Goal: Task Accomplishment & Management: Use online tool/utility

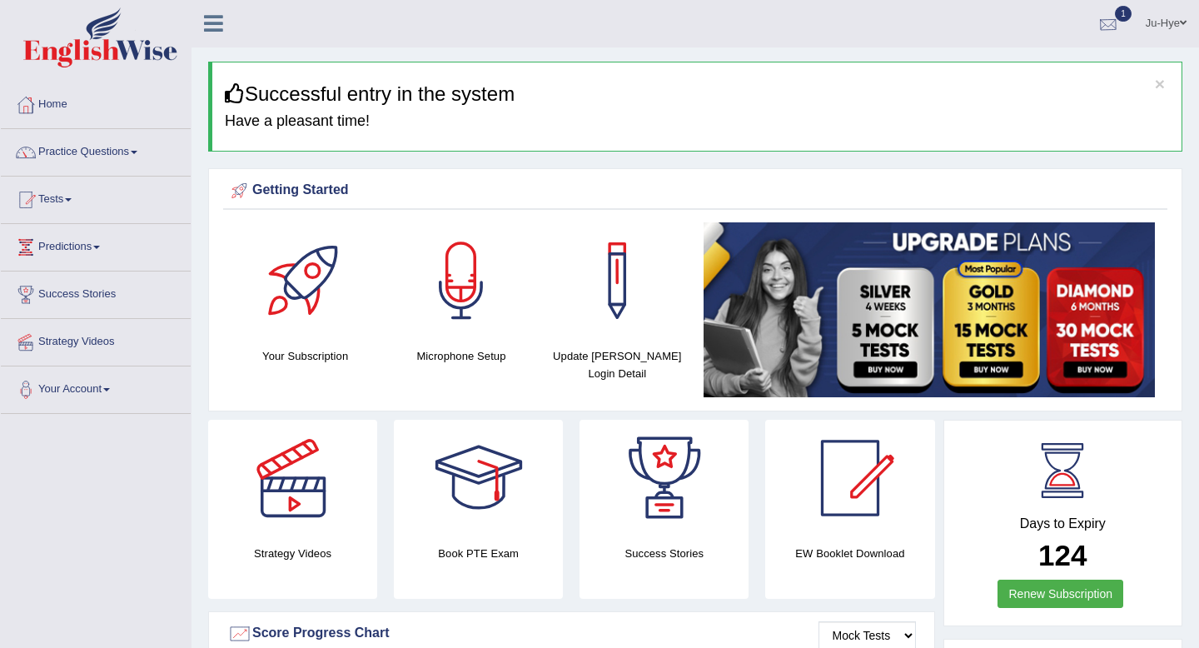
click at [1100, 17] on div at bounding box center [1108, 24] width 25 height 25
click at [87, 196] on link "Tests" at bounding box center [96, 197] width 190 height 42
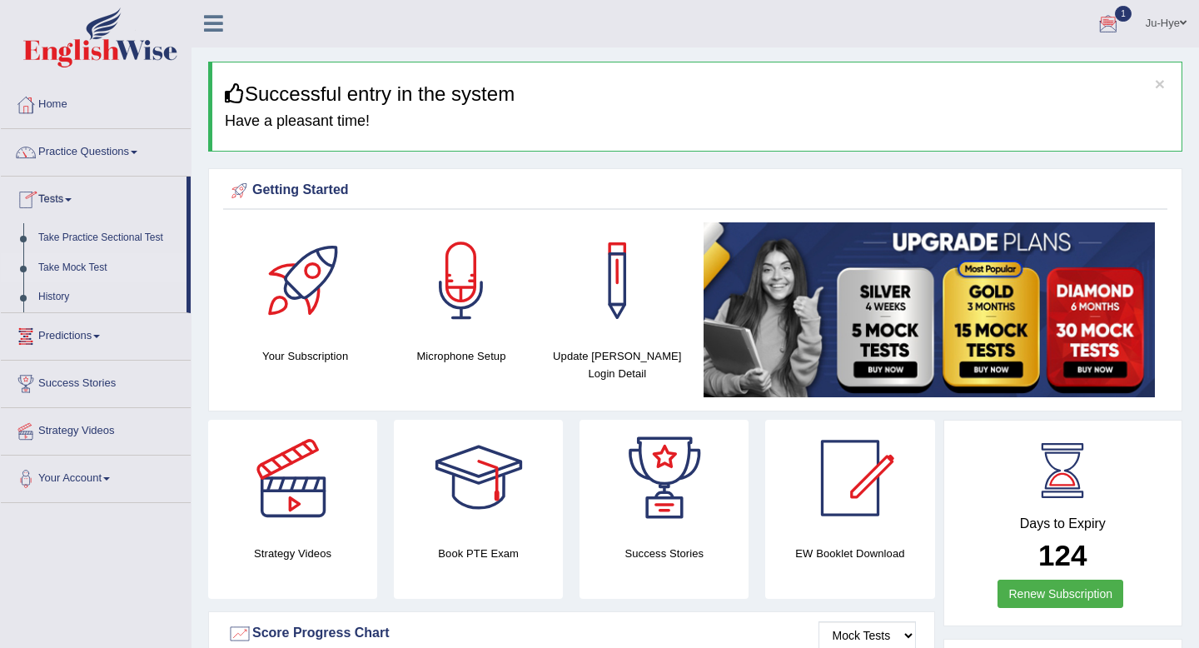
click at [97, 266] on link "Take Mock Test" at bounding box center [109, 268] width 156 height 30
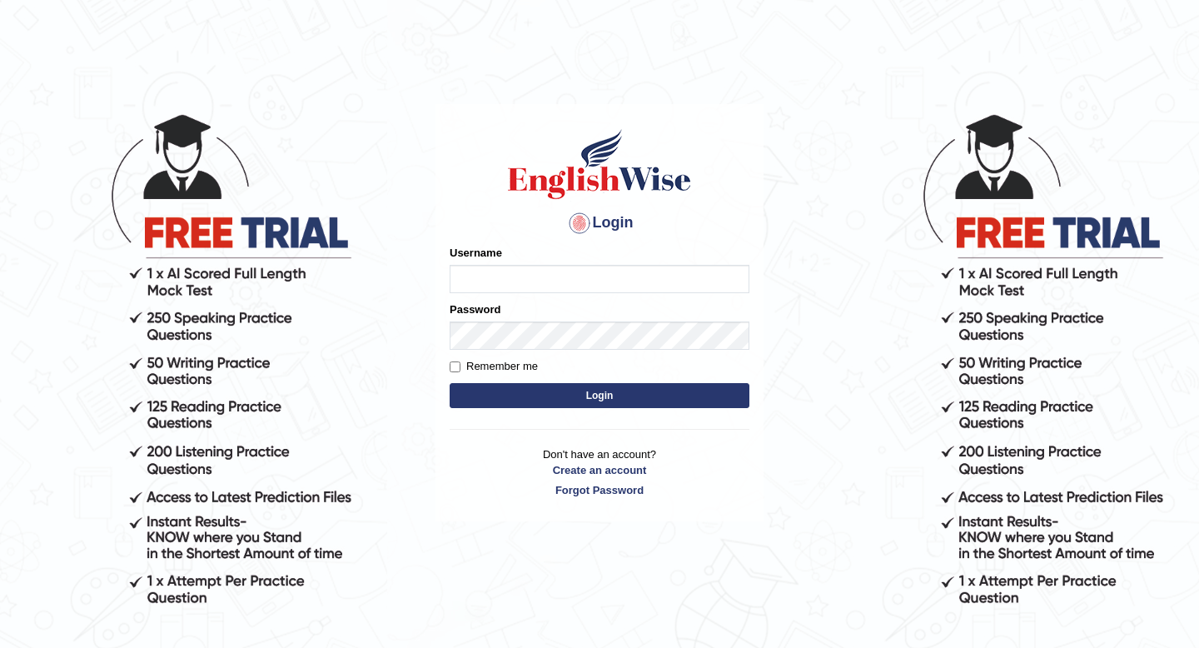
click at [510, 276] on input "Username" at bounding box center [600, 279] width 300 height 28
type input "0466609749"
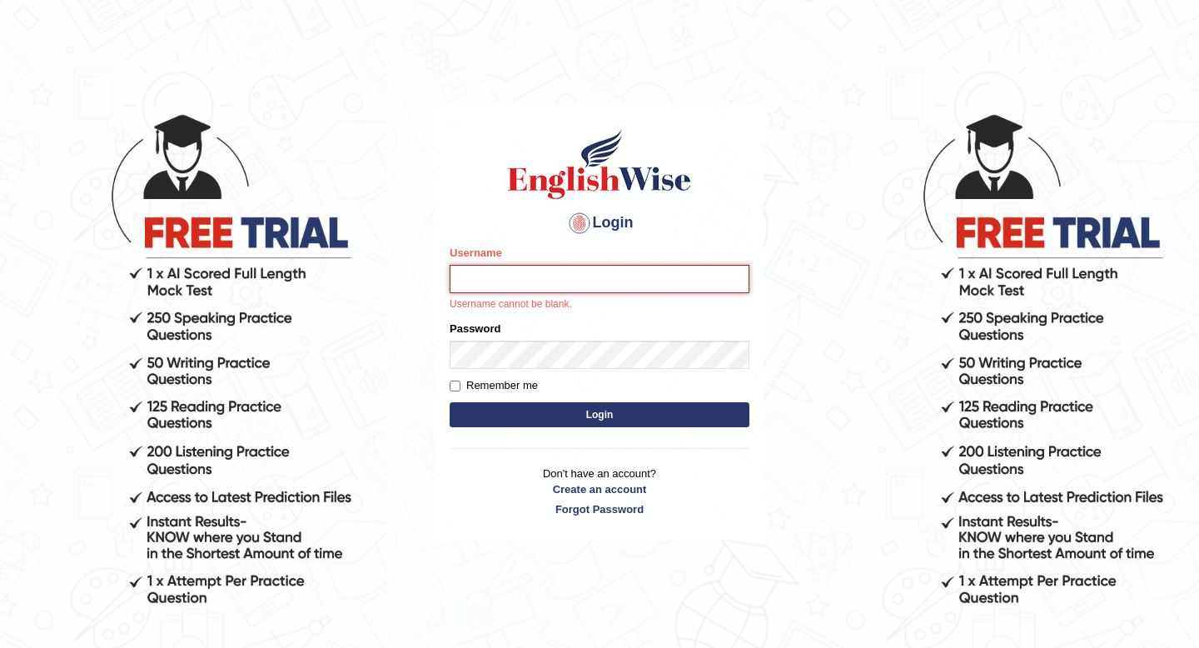
type input "0466609749"
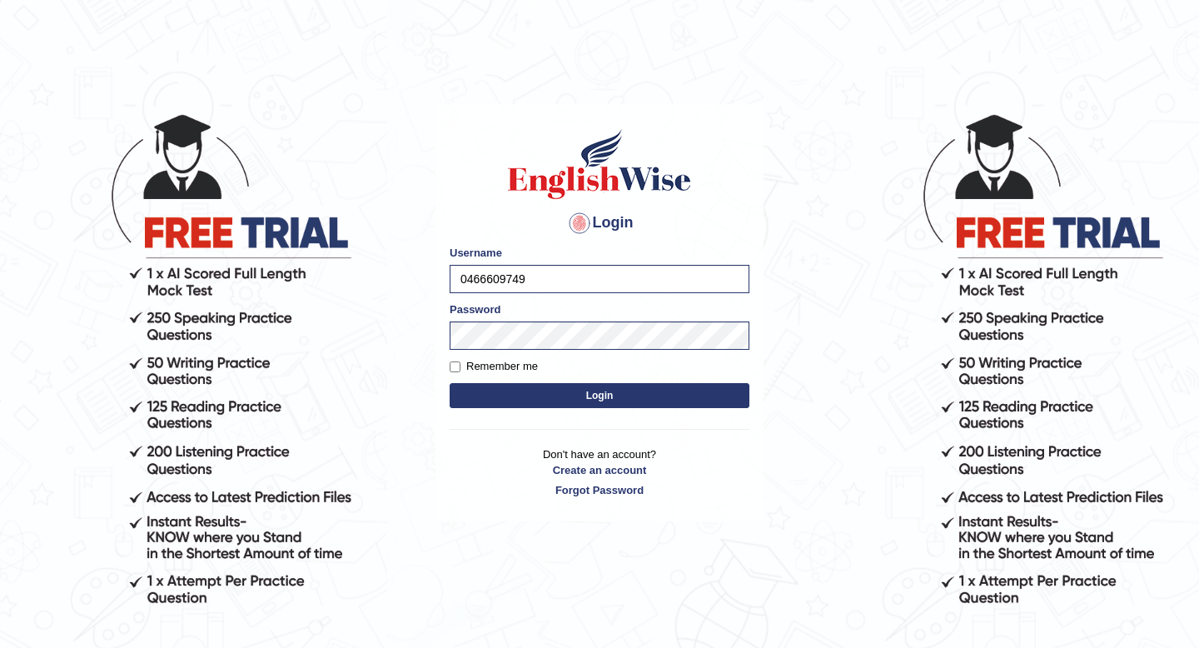
click at [568, 395] on button "Login" at bounding box center [600, 395] width 300 height 25
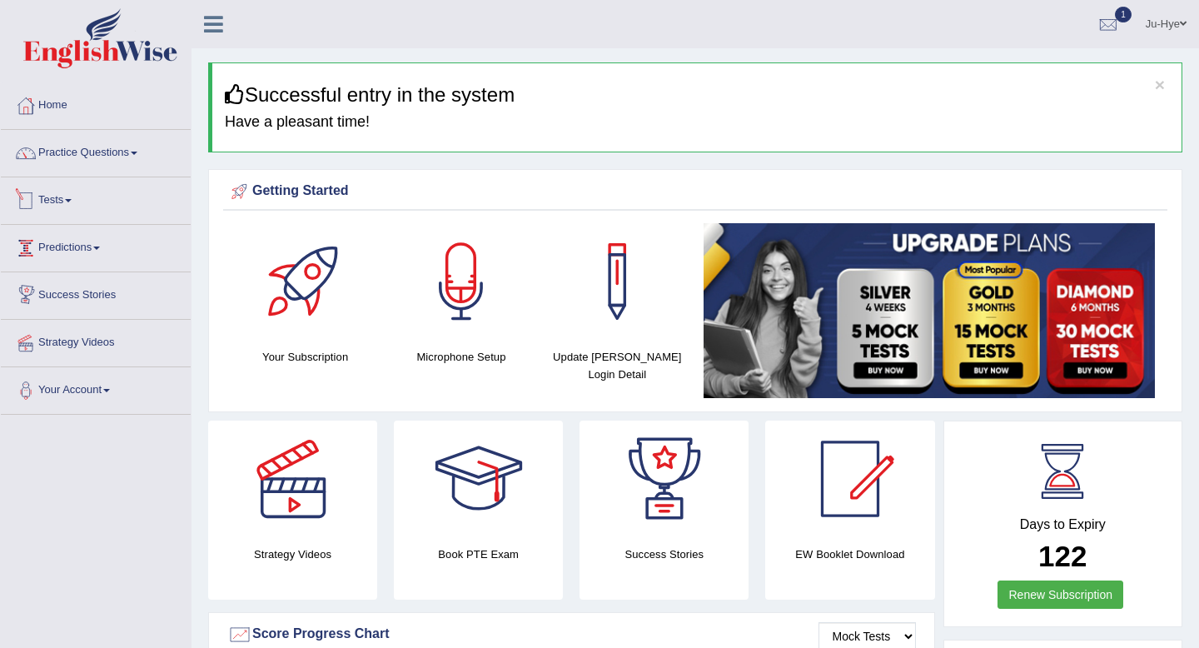
click at [63, 201] on link "Tests" at bounding box center [96, 198] width 190 height 42
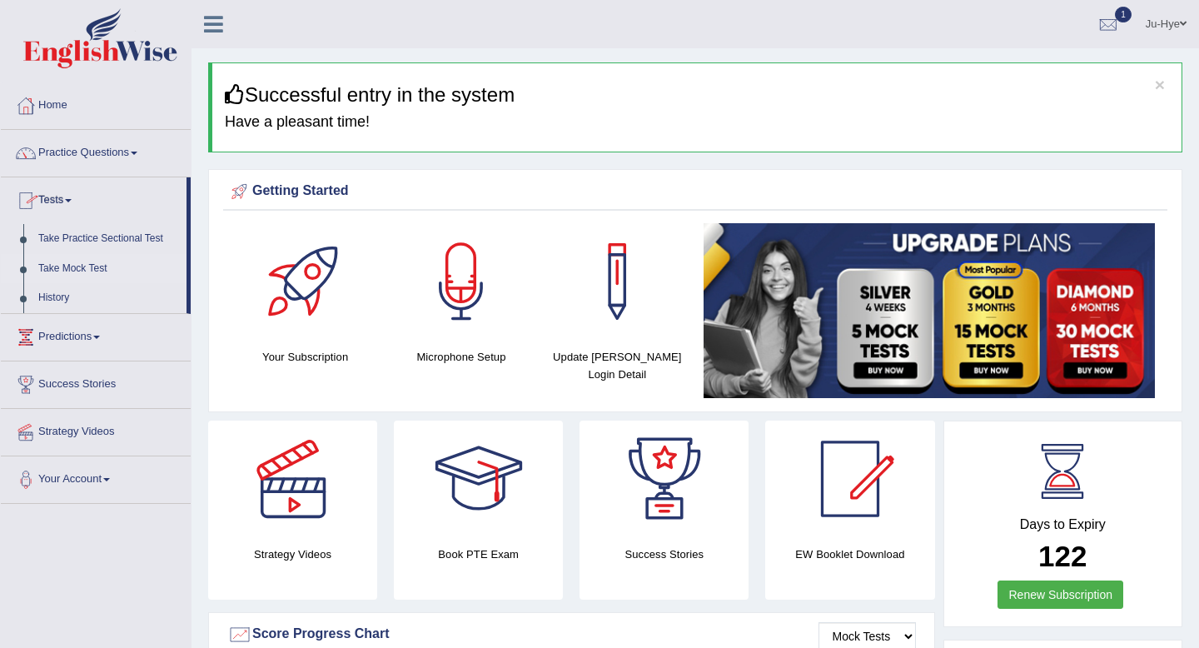
click at [101, 271] on link "Take Mock Test" at bounding box center [109, 269] width 156 height 30
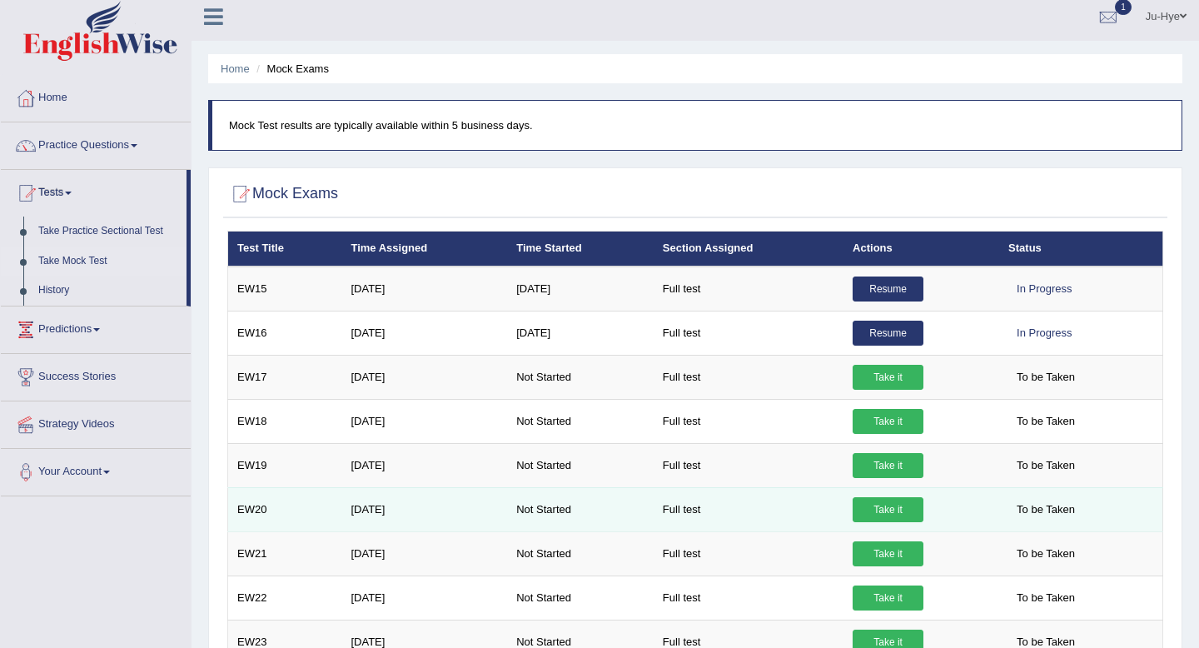
scroll to position [11, 0]
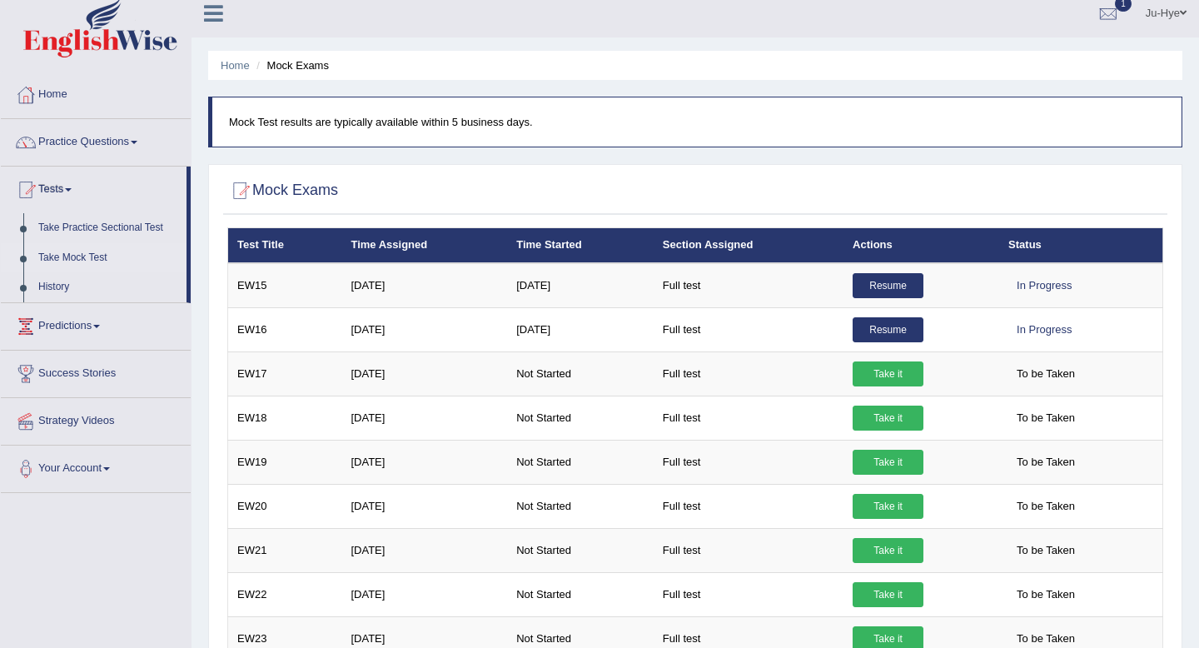
click at [103, 259] on link "Take Mock Test" at bounding box center [109, 258] width 156 height 30
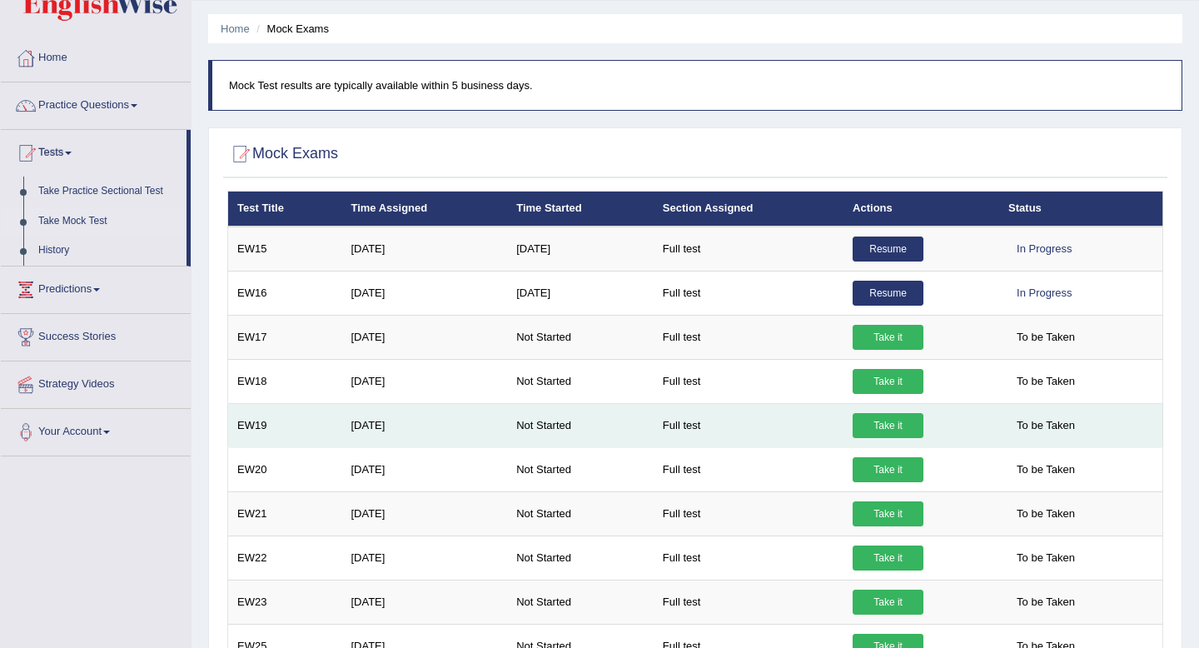
scroll to position [53, 0]
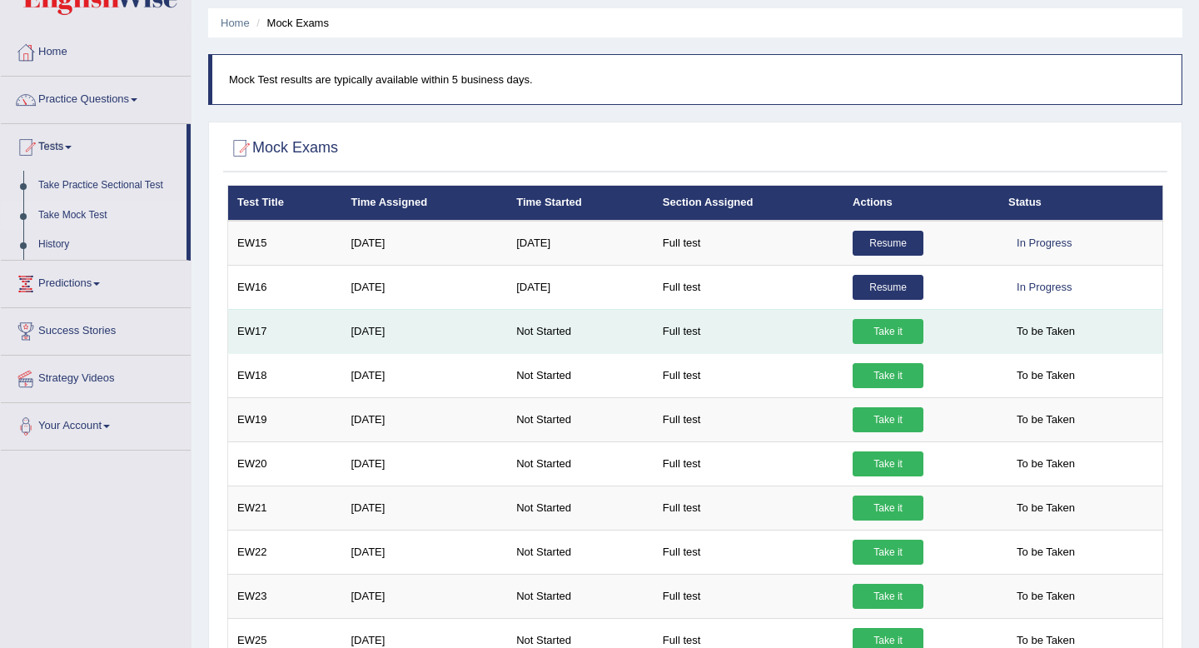
click at [907, 329] on link "Take it" at bounding box center [887, 331] width 71 height 25
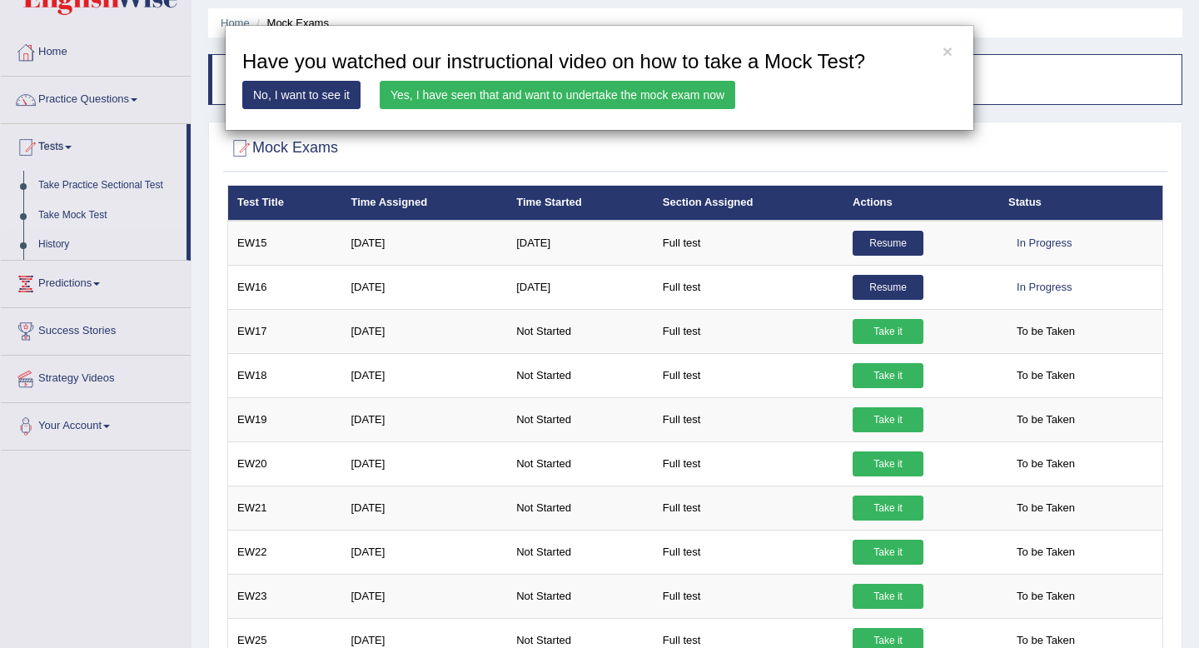
click at [624, 94] on link "Yes, I have seen that and want to undertake the mock exam now" at bounding box center [557, 95] width 355 height 28
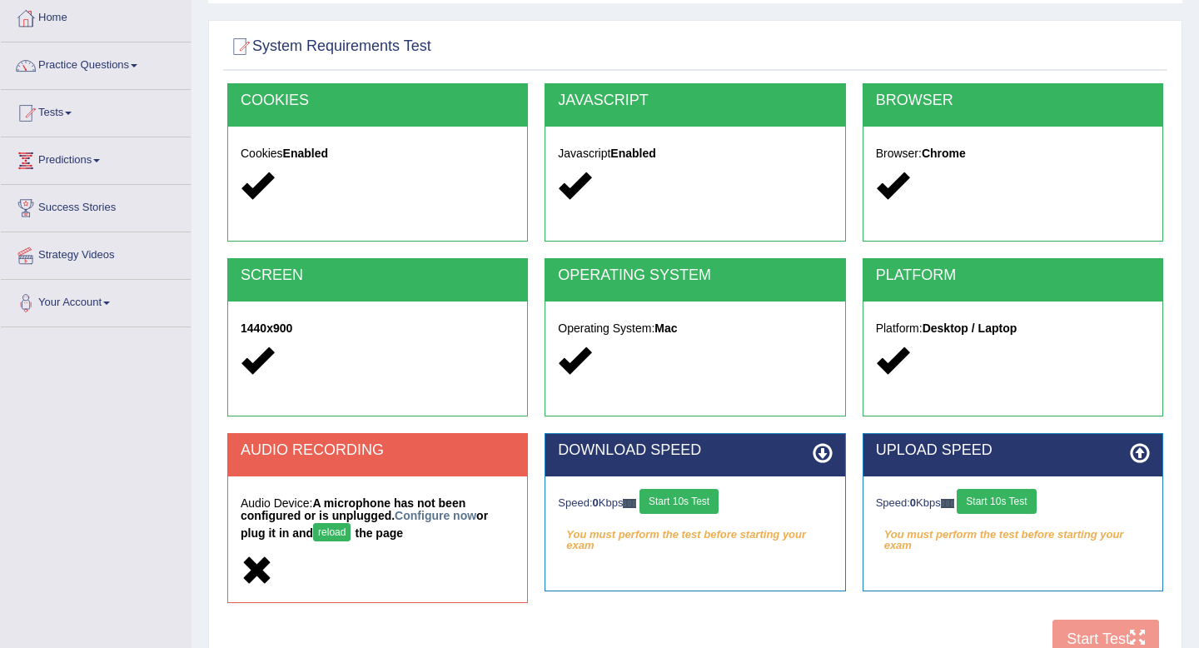
scroll to position [48, 0]
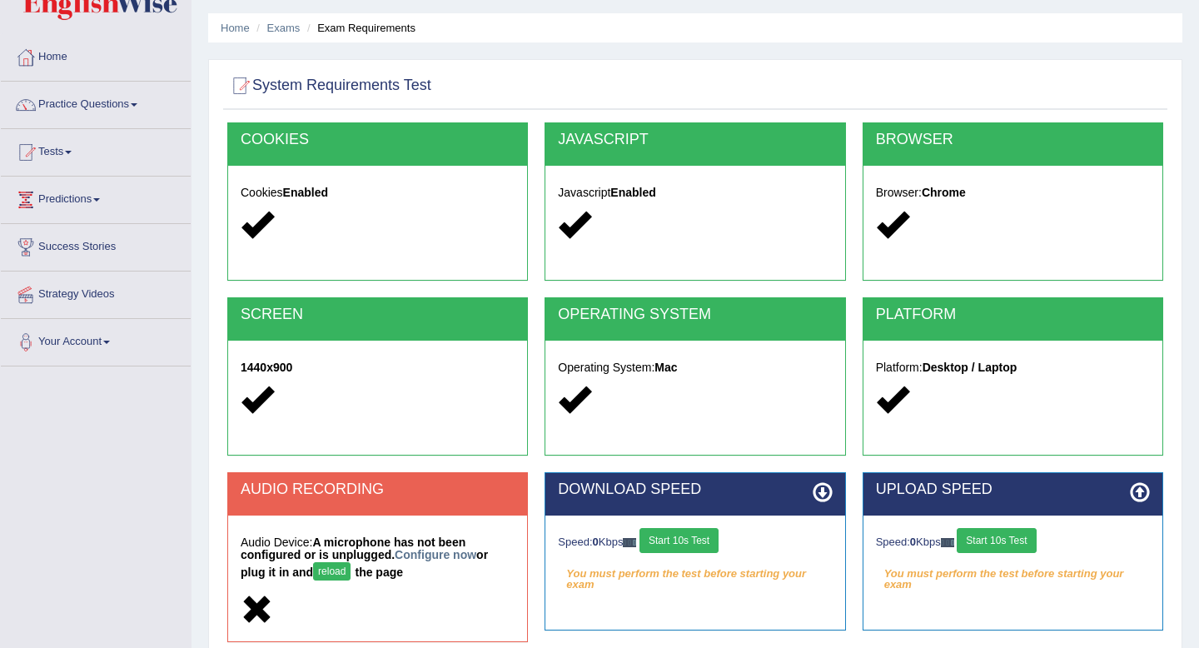
click at [688, 540] on button "Start 10s Test" at bounding box center [678, 540] width 79 height 25
click at [978, 540] on button "Start 10s Test" at bounding box center [996, 540] width 79 height 25
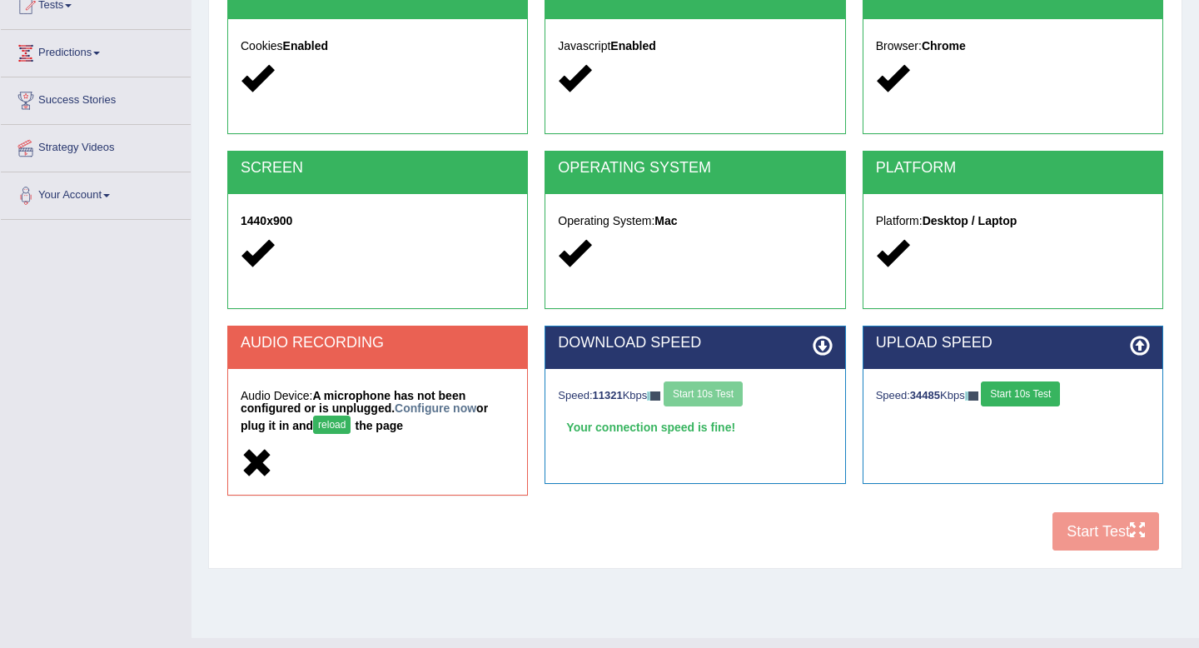
scroll to position [226, 0]
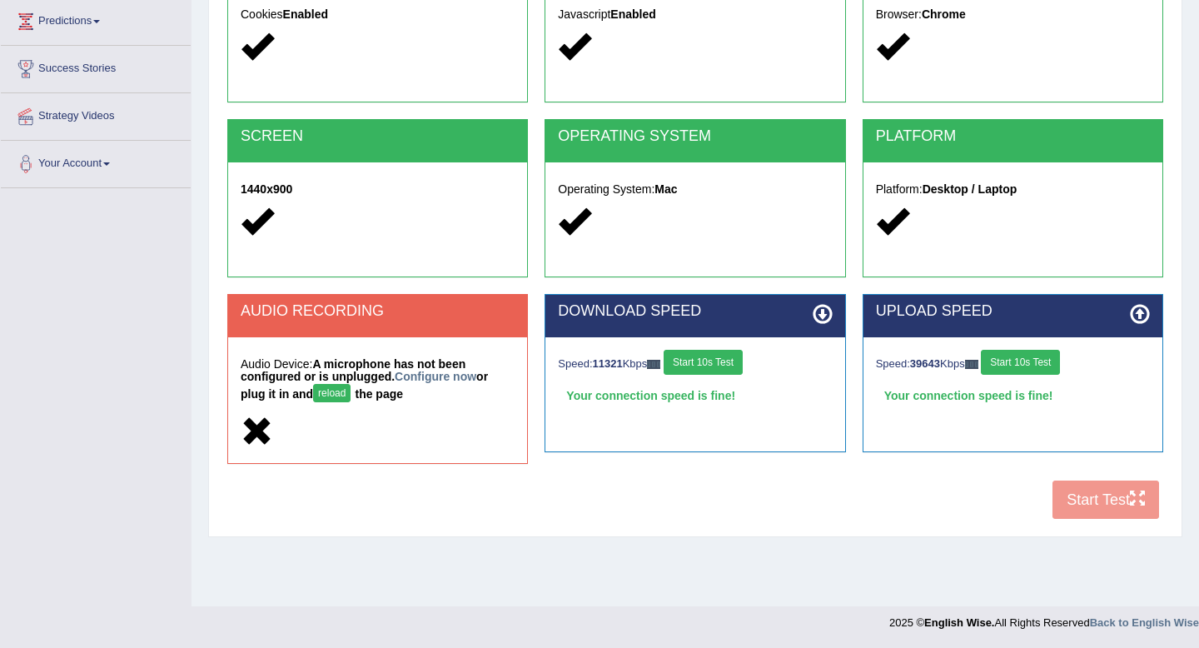
click at [711, 367] on button "Start 10s Test" at bounding box center [703, 362] width 79 height 25
click at [1011, 370] on button "Start 10s Test" at bounding box center [1020, 362] width 79 height 25
click at [713, 373] on button "Start 10s Test" at bounding box center [703, 362] width 79 height 25
click at [737, 358] on button "Start 10s Test" at bounding box center [697, 362] width 79 height 25
click at [1010, 369] on button "Start 10s Test" at bounding box center [1020, 362] width 79 height 25
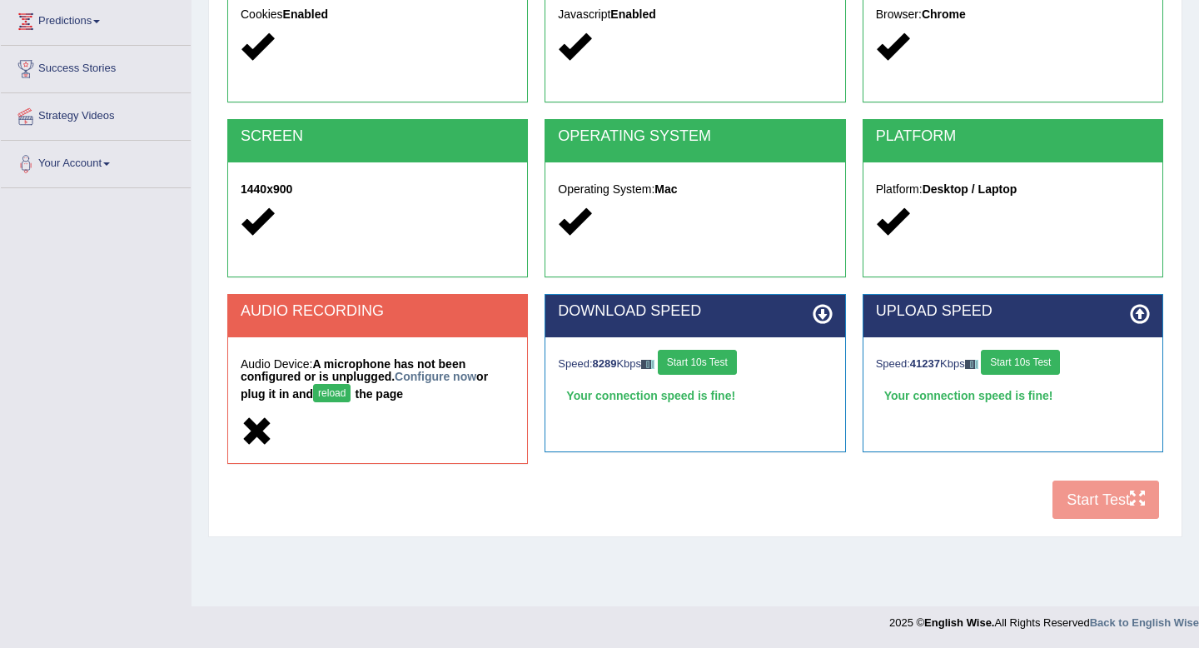
click at [696, 365] on button "Start 10s Test" at bounding box center [697, 362] width 79 height 25
click at [1031, 358] on button "Start 10s Test" at bounding box center [1020, 362] width 79 height 25
click at [722, 353] on button "Start 10s Test" at bounding box center [697, 362] width 79 height 25
click at [1051, 365] on button "Start 10s Test" at bounding box center [1020, 362] width 79 height 25
click at [1052, 365] on button "Start 10s Test" at bounding box center [1014, 362] width 79 height 25
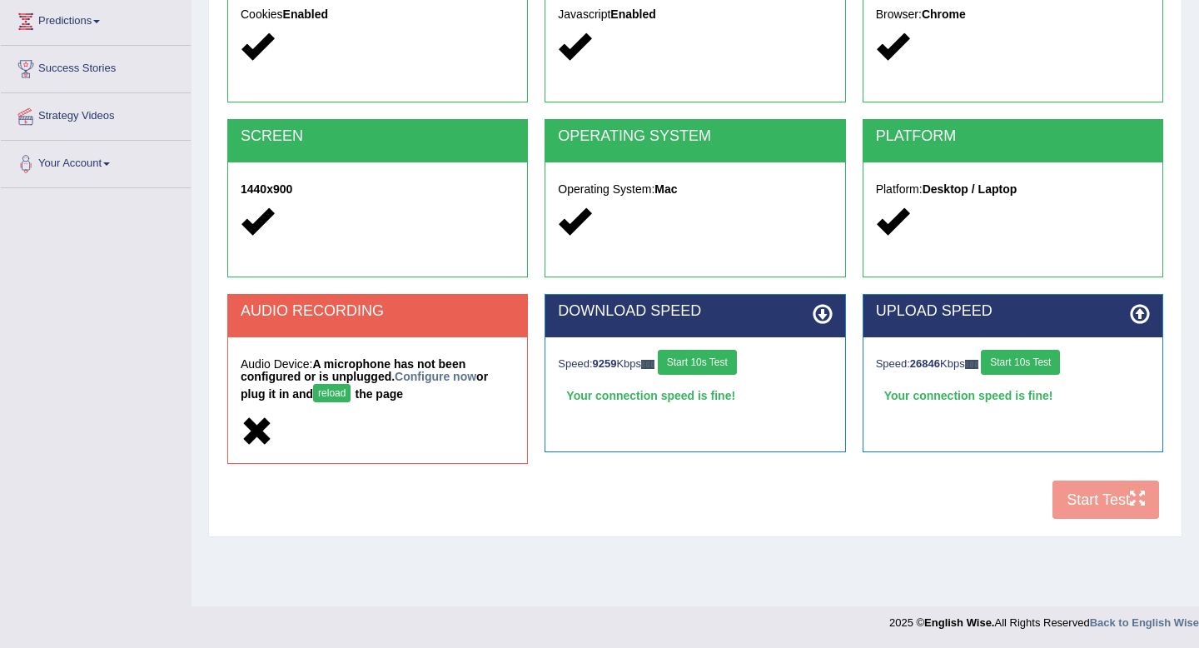
click at [1052, 366] on button "Start 10s Test" at bounding box center [1020, 362] width 79 height 25
click at [1080, 494] on div "COOKIES Cookies Enabled JAVASCRIPT Javascript Enabled BROWSER Browser: Chrome S…" at bounding box center [695, 236] width 944 height 584
click at [720, 360] on button "Start 10s Test" at bounding box center [697, 362] width 79 height 25
click at [1075, 495] on div "COOKIES Cookies Enabled JAVASCRIPT Javascript Enabled BROWSER Browser: Chrome S…" at bounding box center [695, 236] width 944 height 584
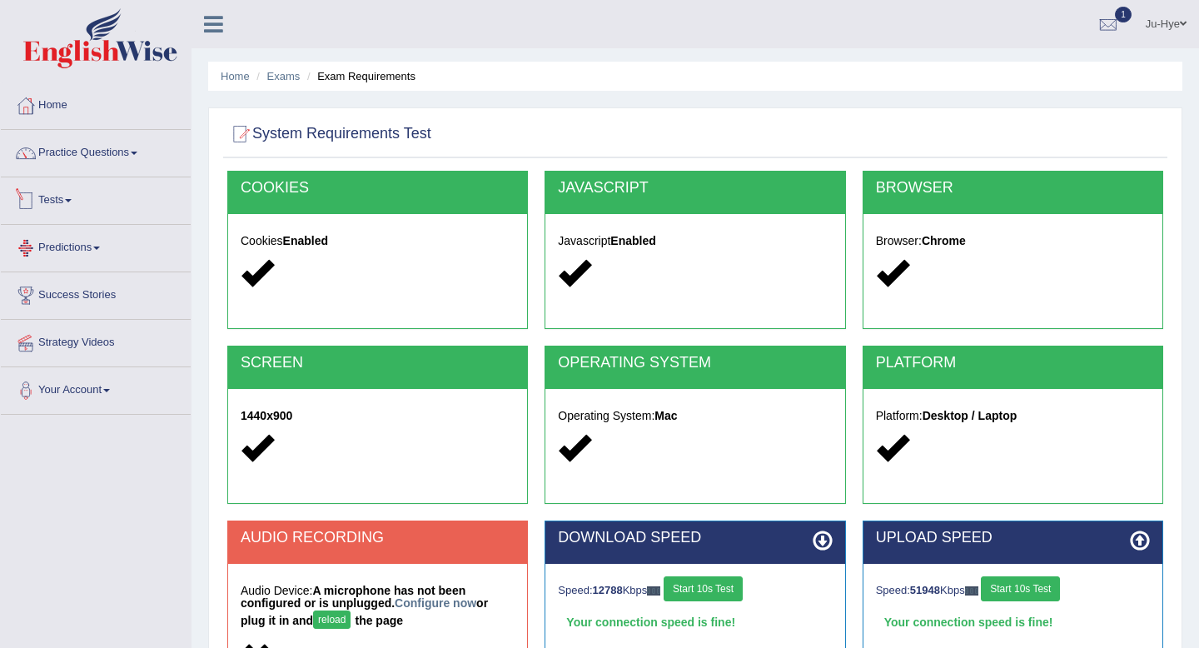
click at [39, 204] on link "Tests" at bounding box center [96, 198] width 190 height 42
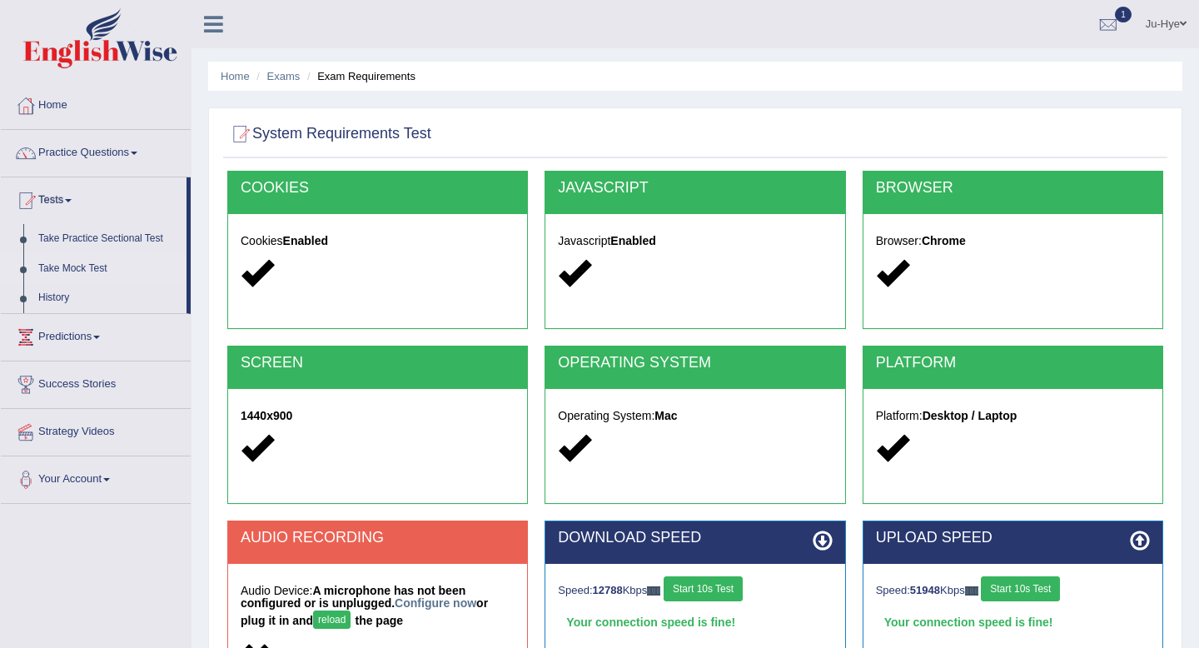
click at [77, 266] on link "Take Mock Test" at bounding box center [109, 269] width 156 height 30
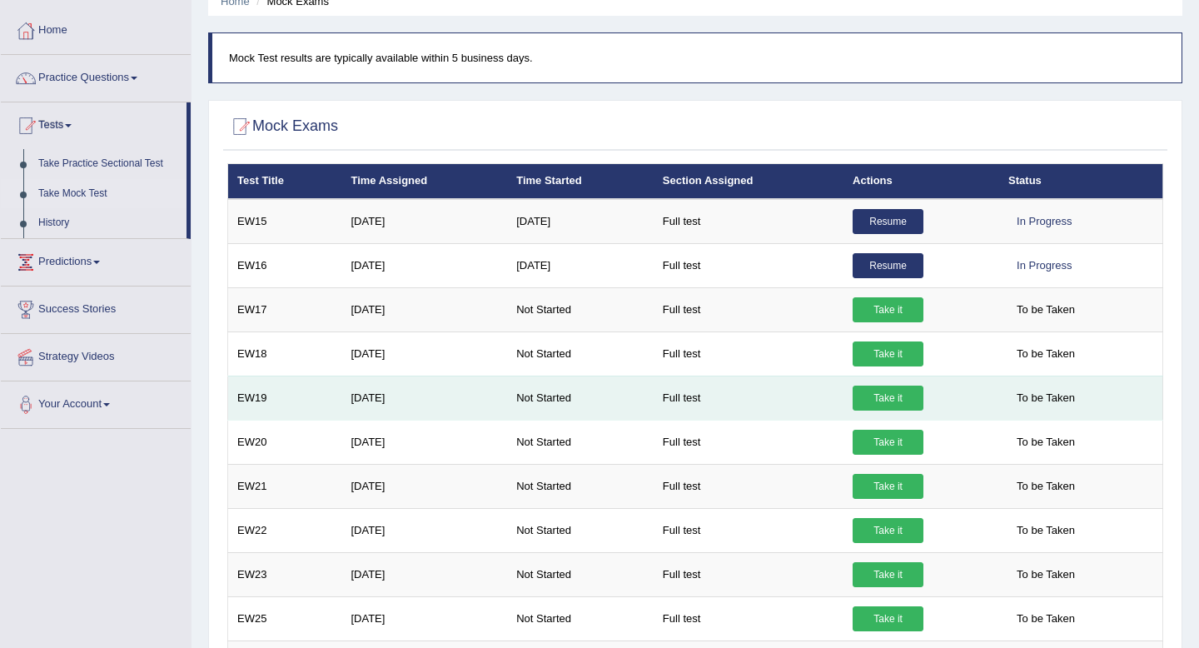
scroll to position [70, 0]
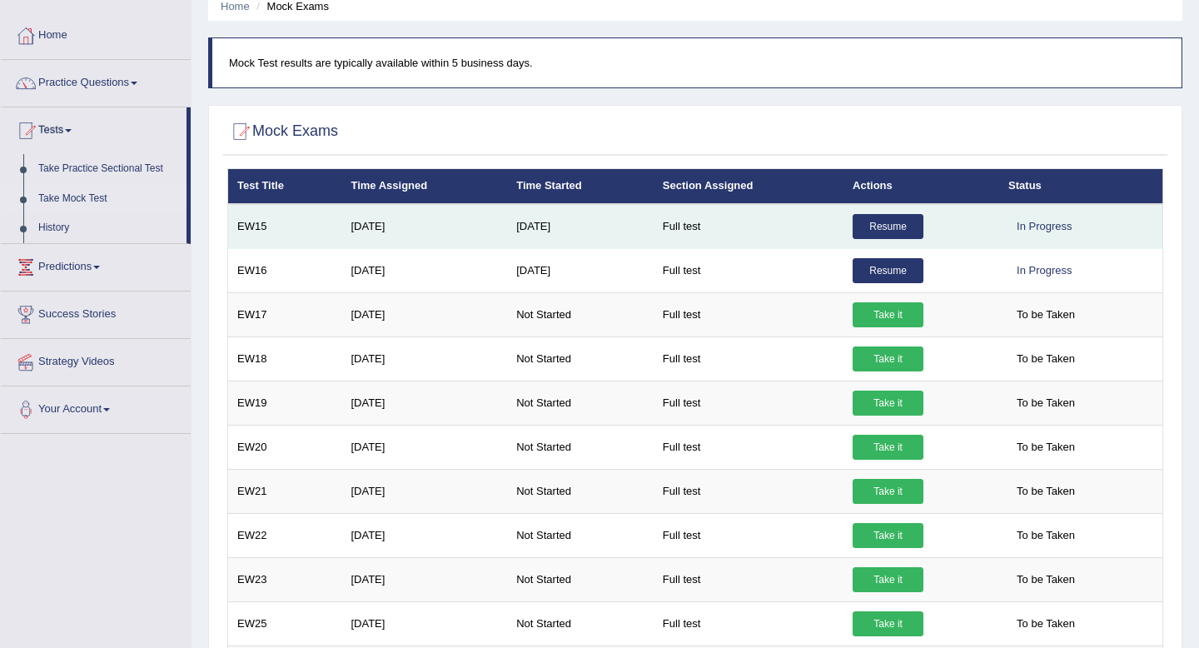
click at [892, 224] on link "Resume" at bounding box center [887, 226] width 71 height 25
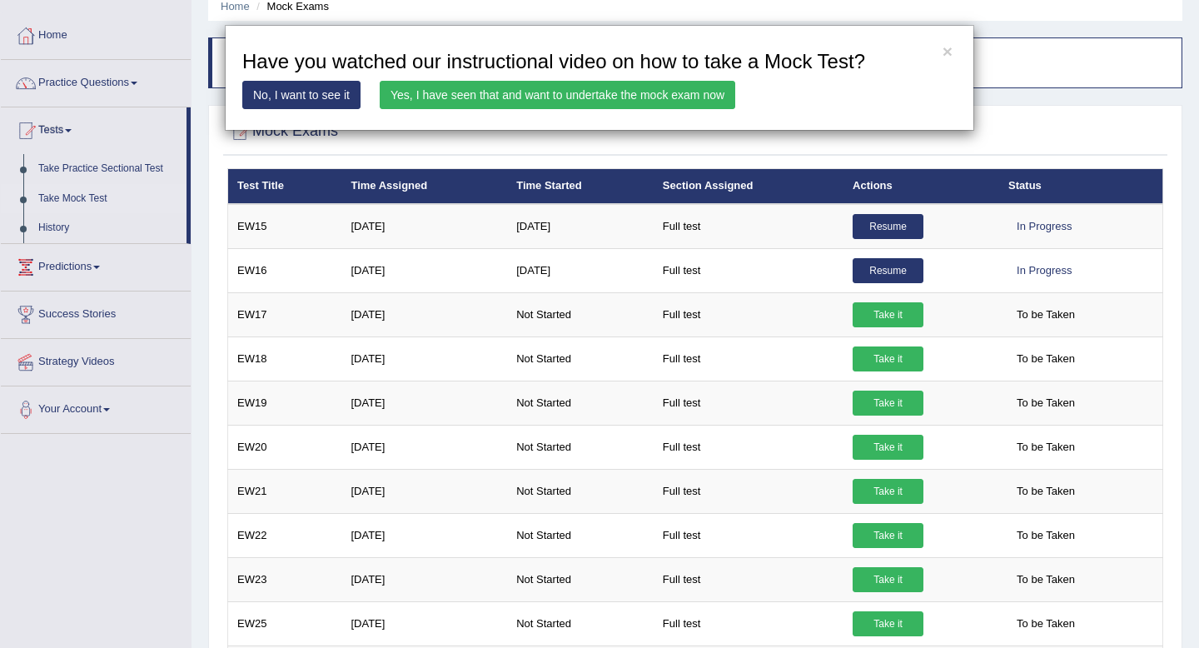
click at [542, 87] on link "Yes, I have seen that and want to undertake the mock exam now" at bounding box center [557, 95] width 355 height 28
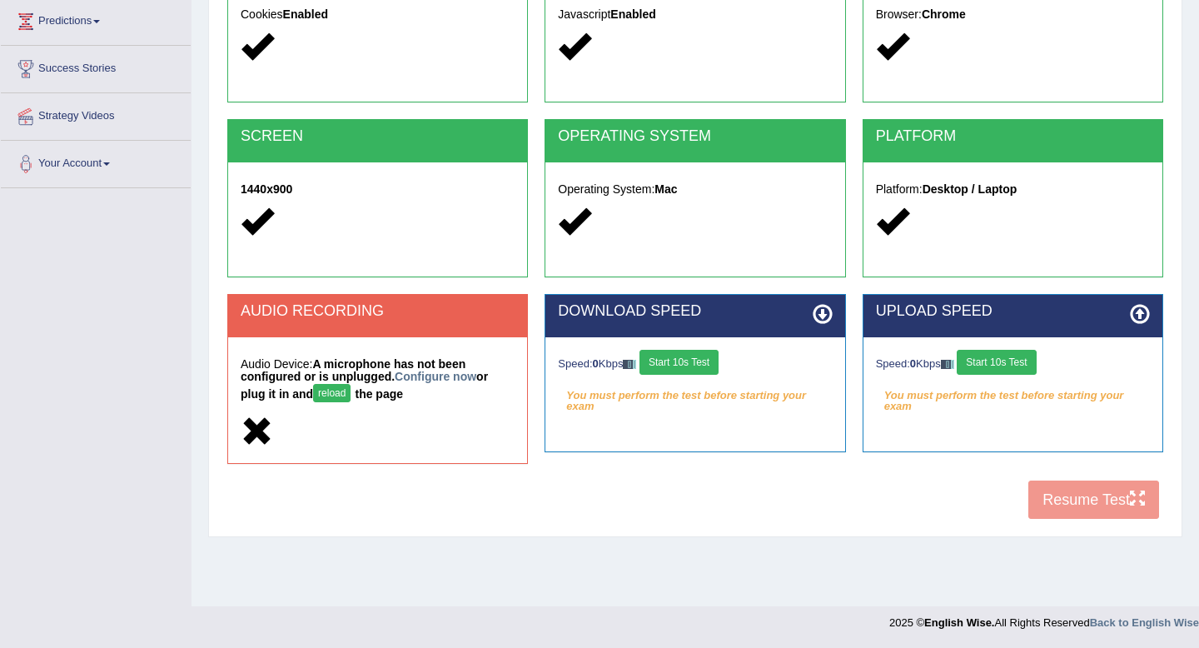
click at [703, 360] on button "Start 10s Test" at bounding box center [678, 362] width 79 height 25
click at [1024, 357] on button "Start 10s Test" at bounding box center [996, 362] width 79 height 25
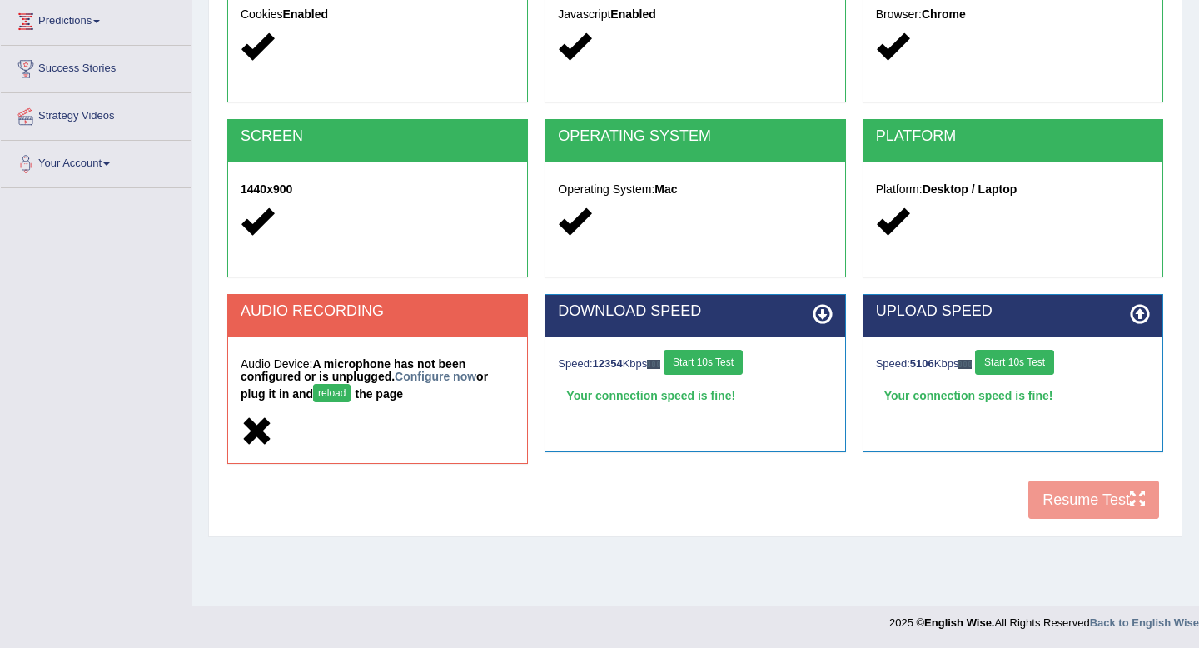
click at [1082, 510] on div "COOKIES Cookies Enabled JAVASCRIPT Javascript Enabled BROWSER Browser: Chrome S…" at bounding box center [695, 236] width 944 height 584
click at [1067, 510] on div "COOKIES Cookies Enabled JAVASCRIPT Javascript Enabled BROWSER Browser: Chrome S…" at bounding box center [695, 236] width 944 height 584
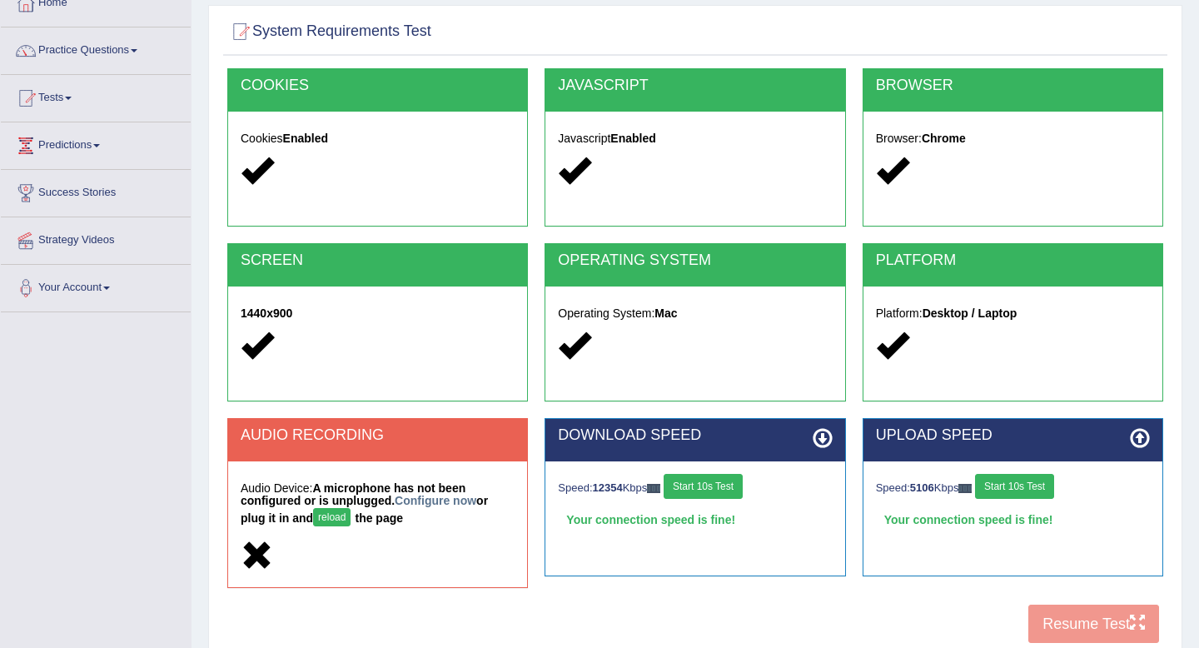
scroll to position [226, 0]
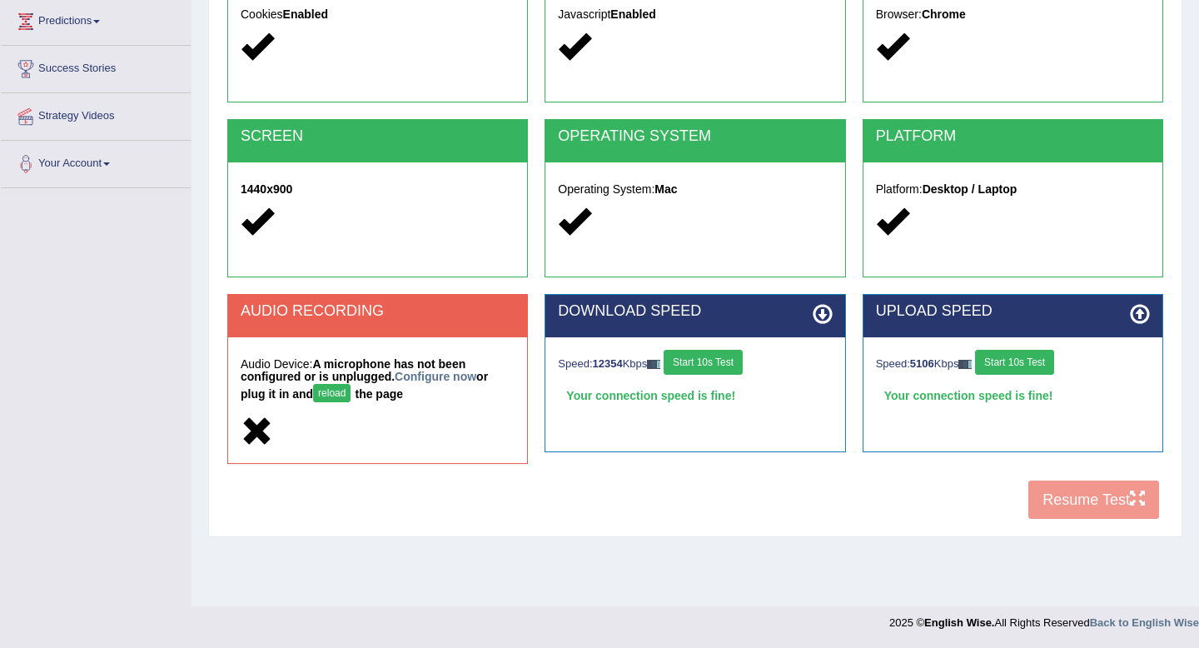
click at [734, 371] on button "Start 10s Test" at bounding box center [703, 362] width 79 height 25
click at [1050, 366] on button "Start 10s Test" at bounding box center [1014, 362] width 79 height 25
click at [1088, 497] on div "COOKIES Cookies Enabled JAVASCRIPT Javascript Enabled BROWSER Browser: Chrome S…" at bounding box center [695, 236] width 944 height 584
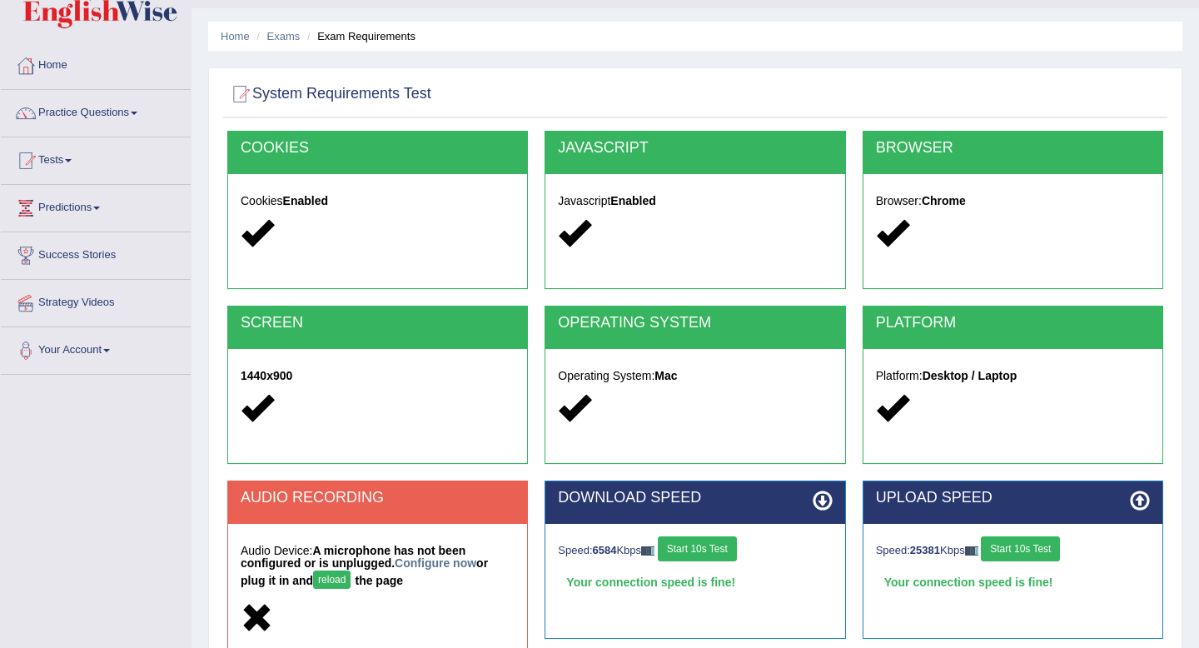
scroll to position [0, 0]
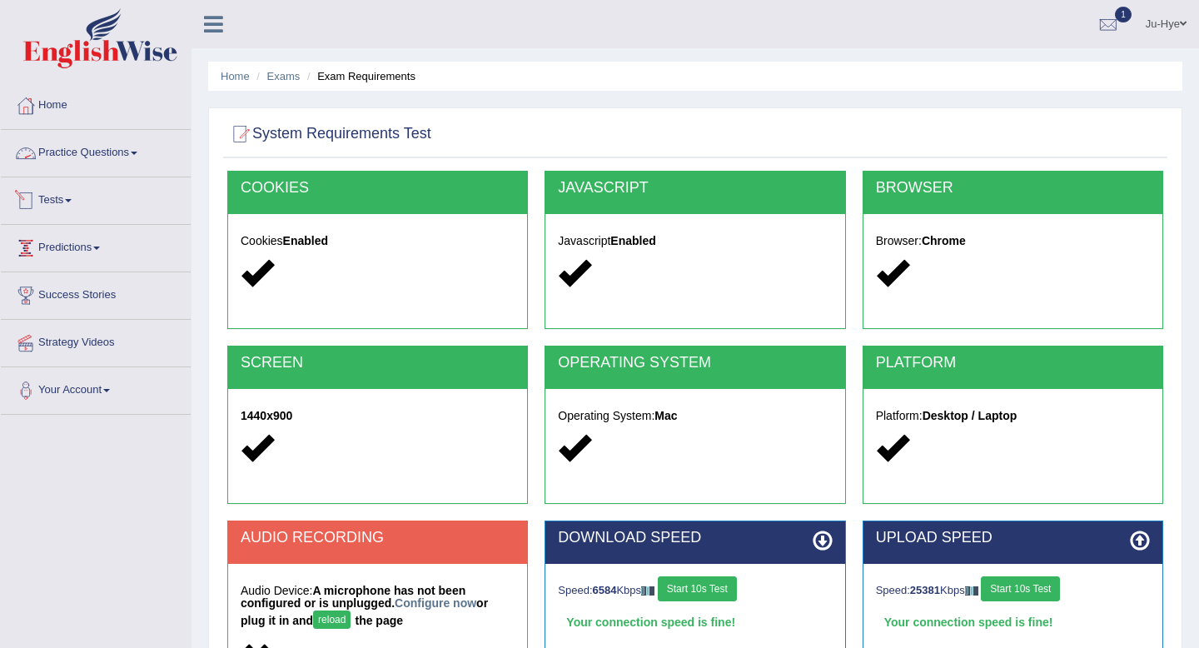
click at [37, 206] on div at bounding box center [25, 200] width 25 height 25
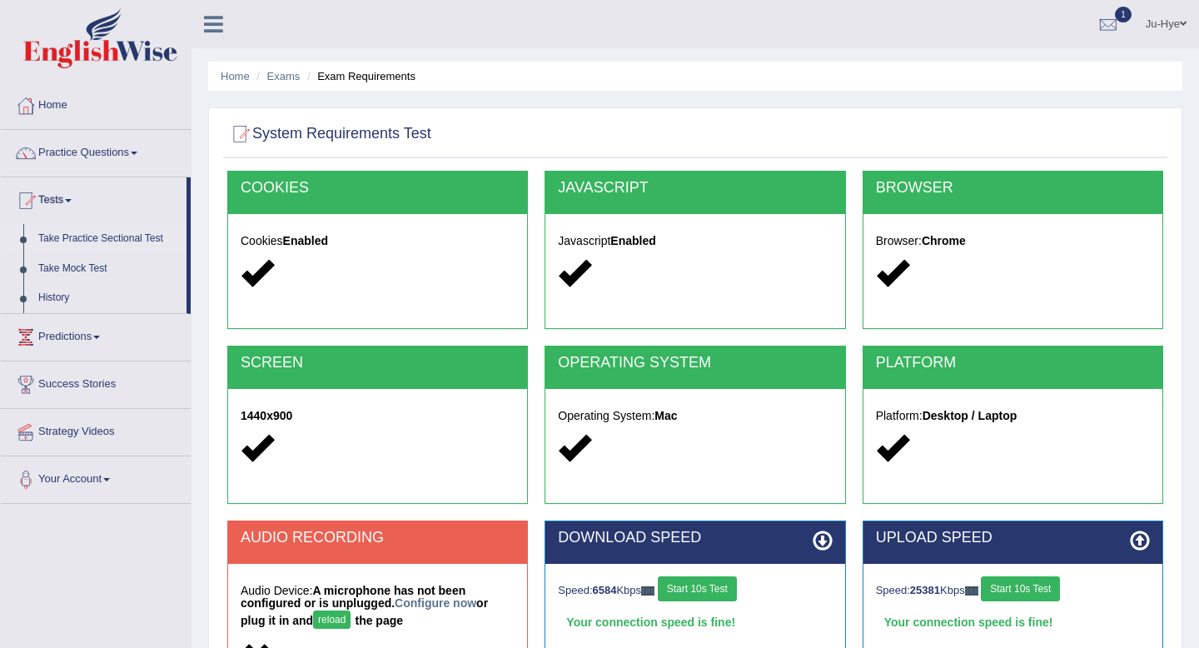
click at [89, 241] on link "Take Practice Sectional Test" at bounding box center [109, 239] width 156 height 30
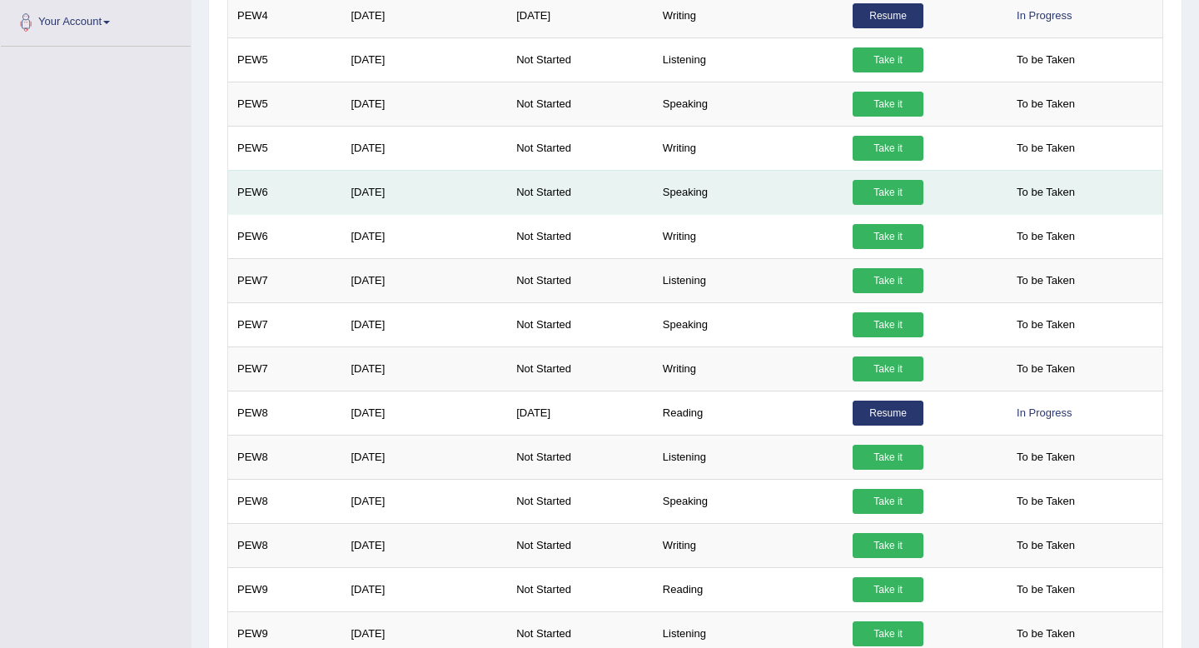
scroll to position [458, 0]
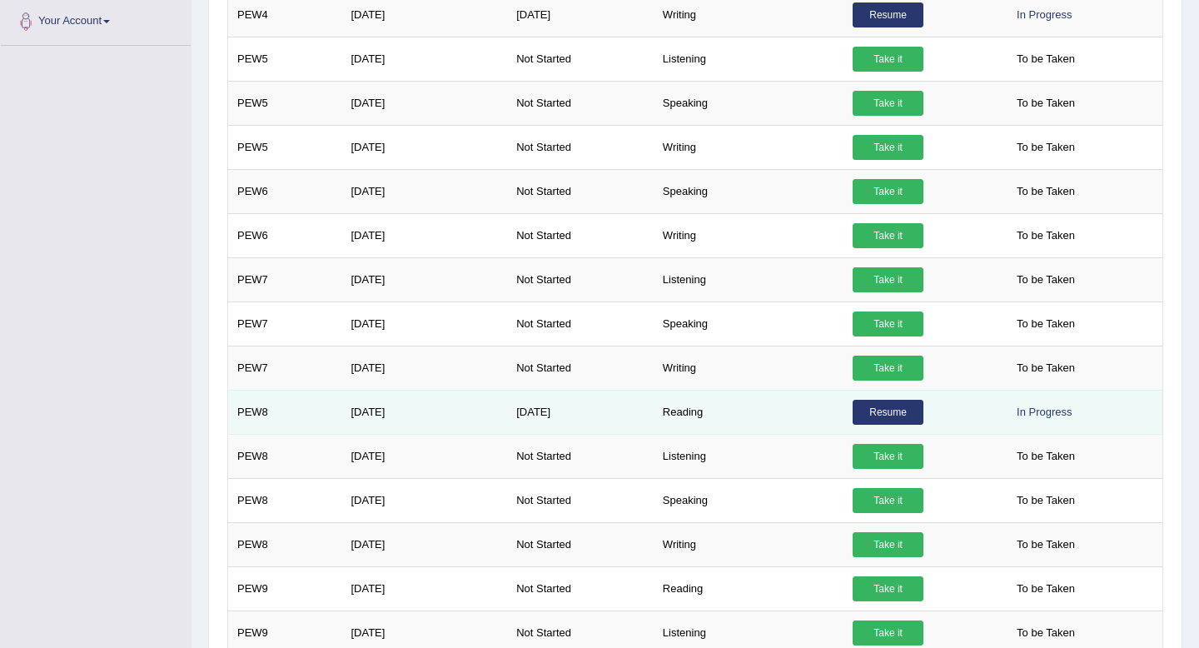
click at [897, 410] on link "Resume" at bounding box center [887, 412] width 71 height 25
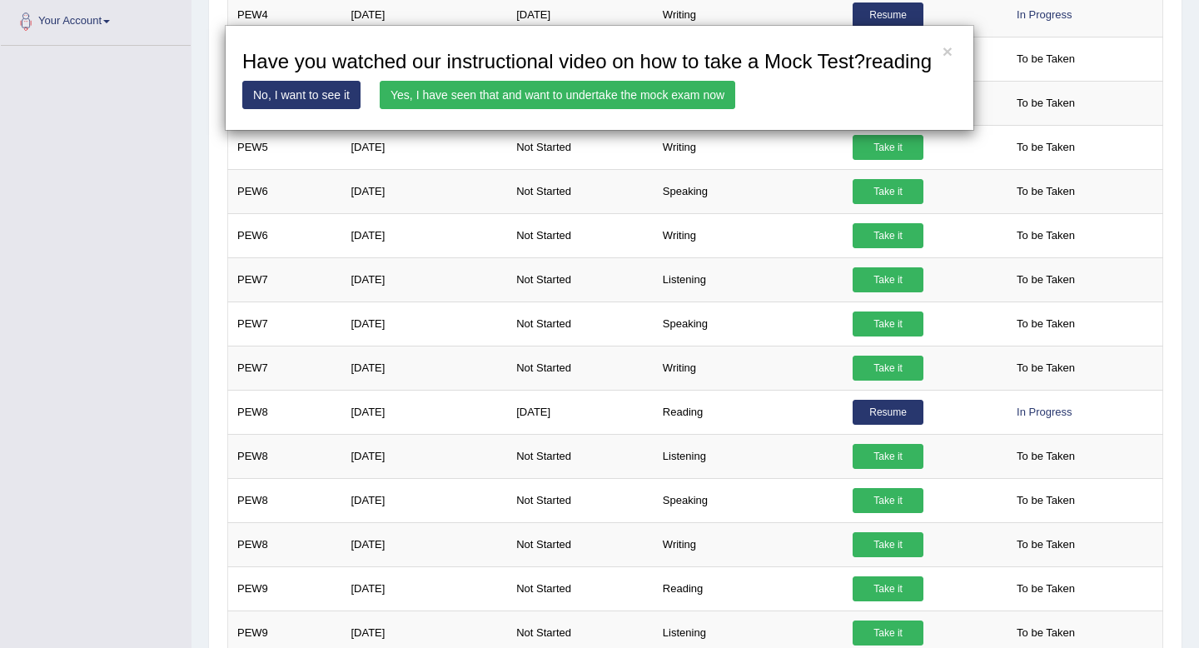
click at [720, 109] on link "Yes, I have seen that and want to undertake the mock exam now" at bounding box center [557, 95] width 355 height 28
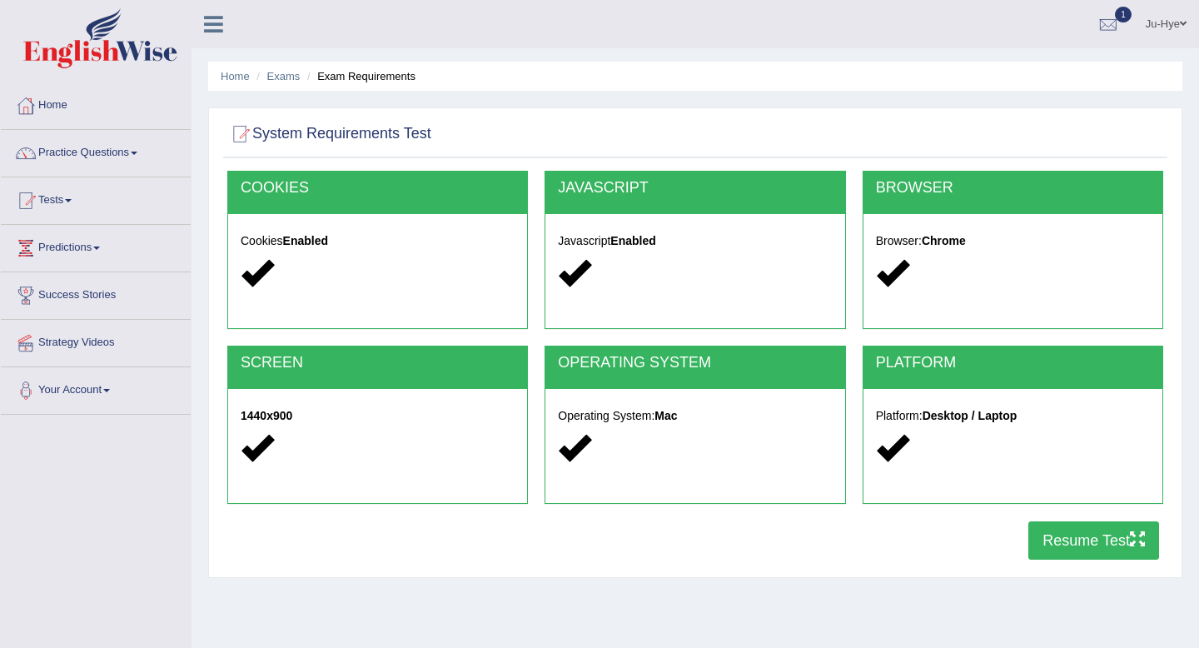
click at [1037, 530] on button "Resume Test" at bounding box center [1093, 540] width 131 height 38
click at [36, 196] on div at bounding box center [25, 200] width 25 height 25
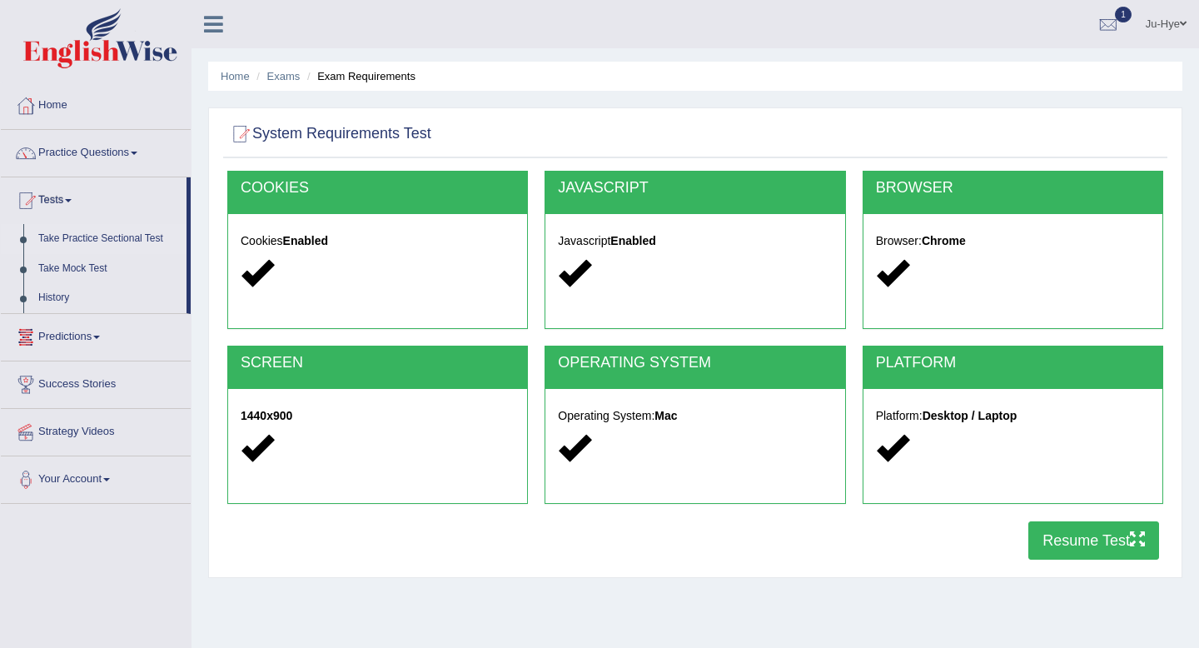
click at [116, 240] on link "Take Practice Sectional Test" at bounding box center [109, 239] width 156 height 30
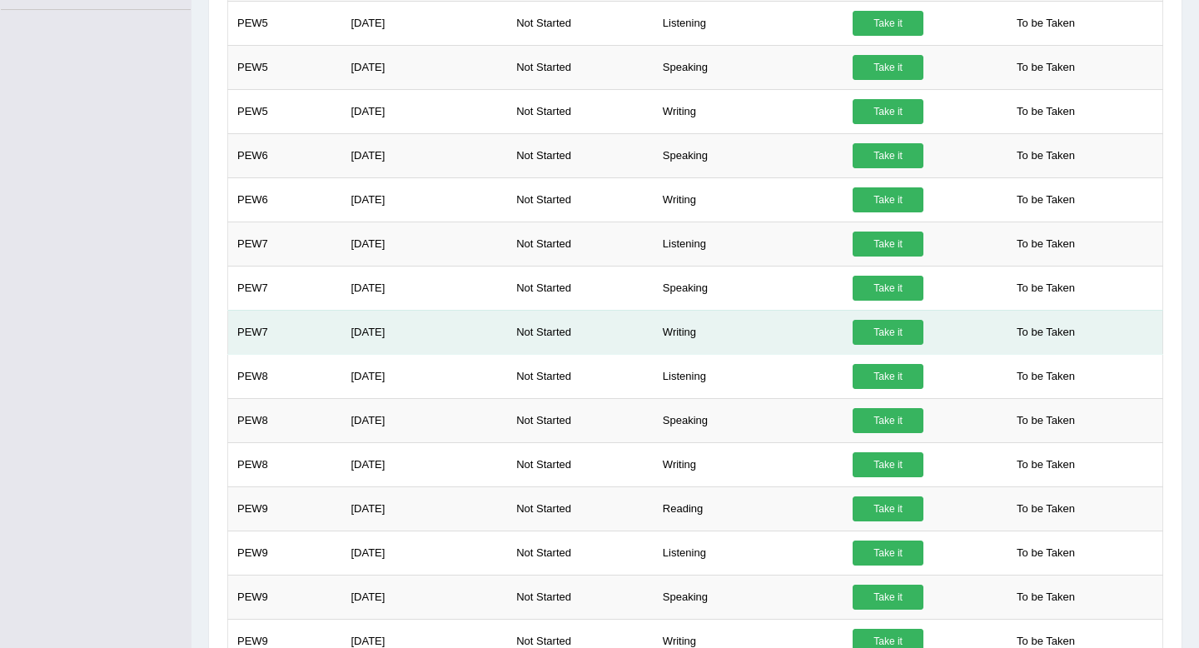
scroll to position [501, 0]
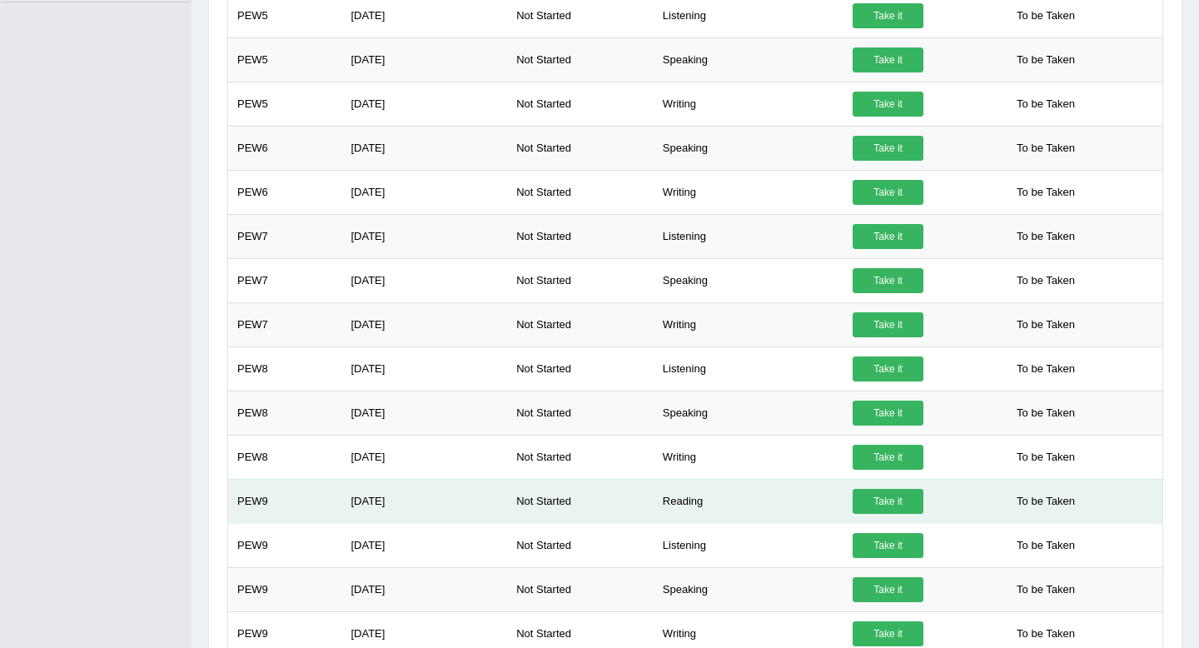
click at [903, 495] on link "Take it" at bounding box center [887, 501] width 71 height 25
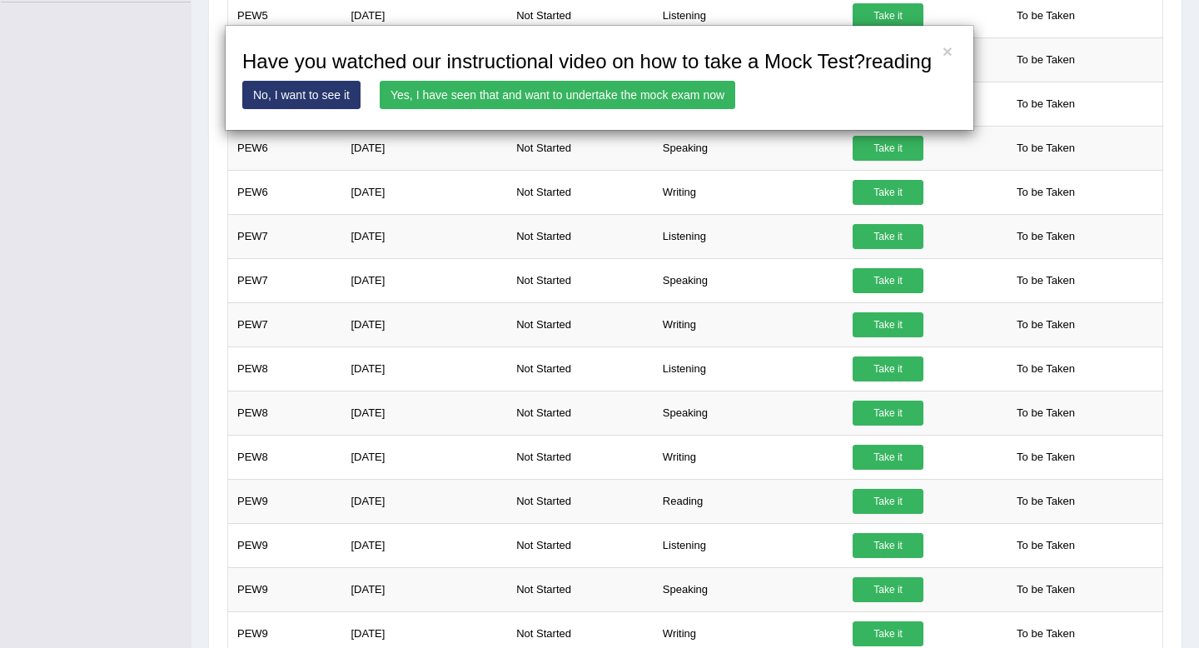
click at [696, 109] on link "Yes, I have seen that and want to undertake the mock exam now" at bounding box center [557, 95] width 355 height 28
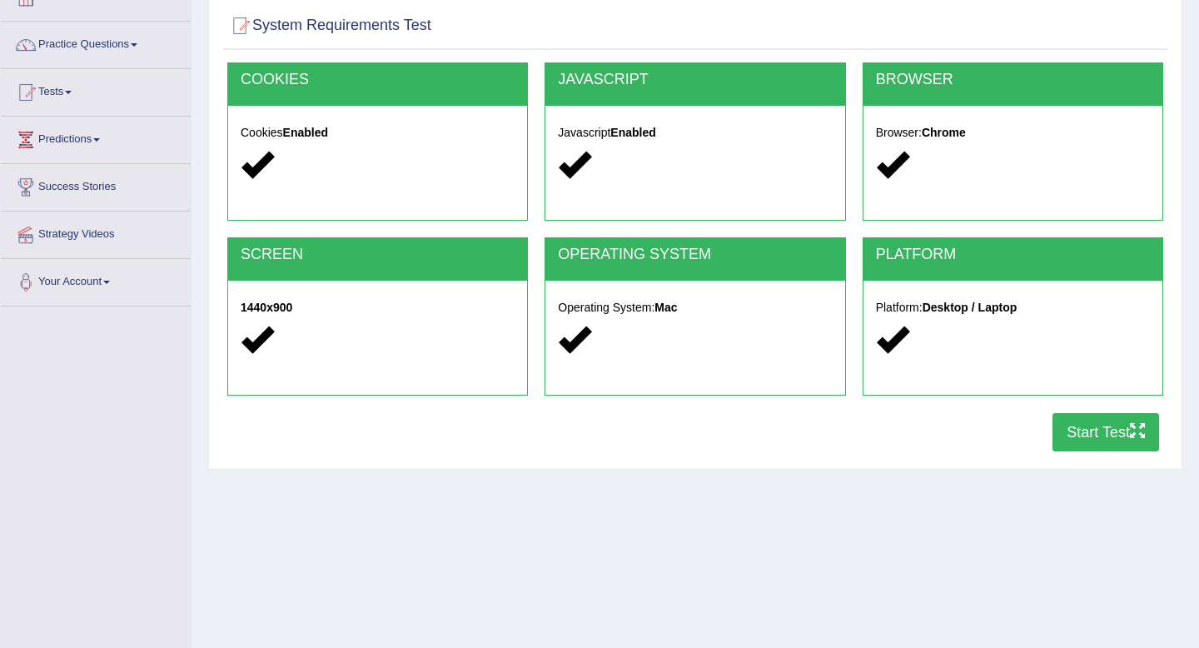
scroll to position [110, 0]
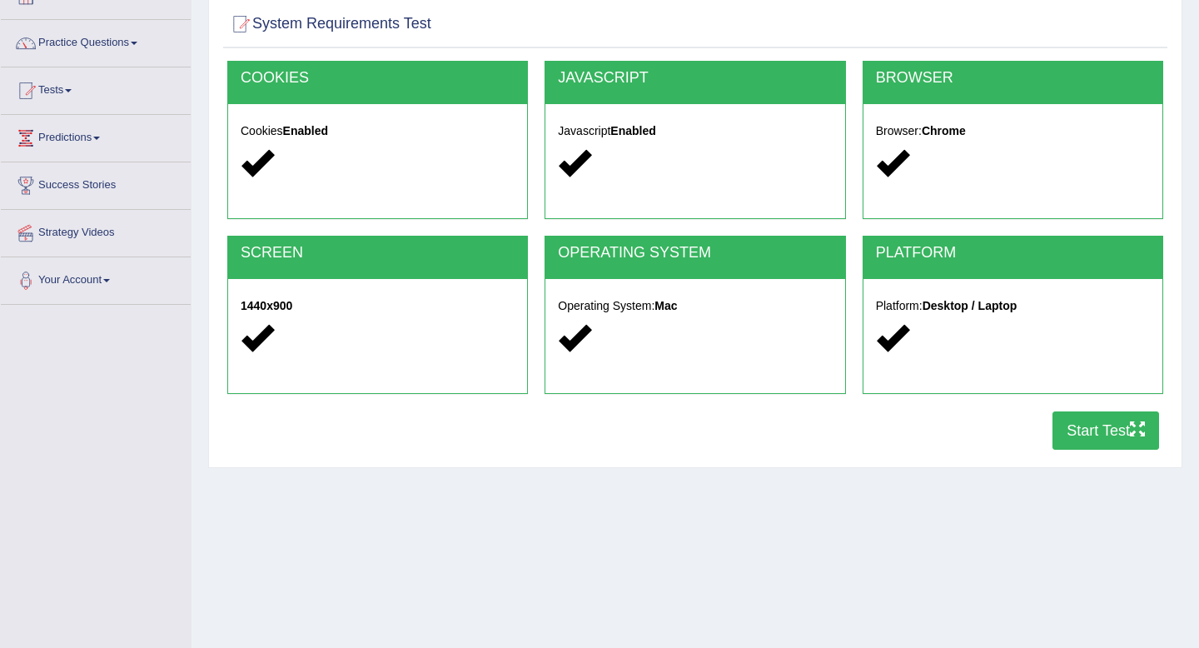
click at [1078, 445] on button "Start Test" at bounding box center [1105, 430] width 107 height 38
